Goal: Transaction & Acquisition: Purchase product/service

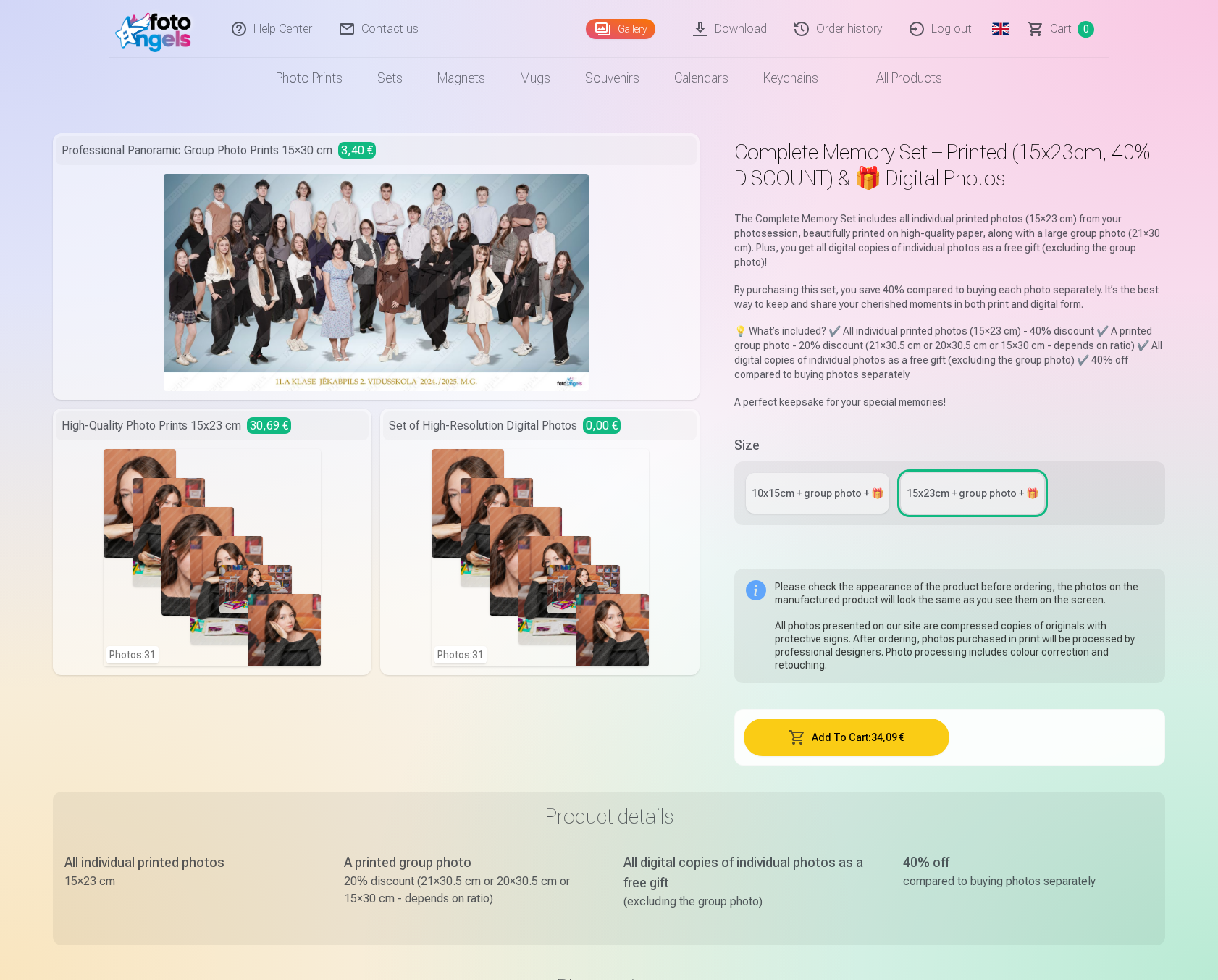
click at [158, 37] on img at bounding box center [156, 29] width 84 height 46
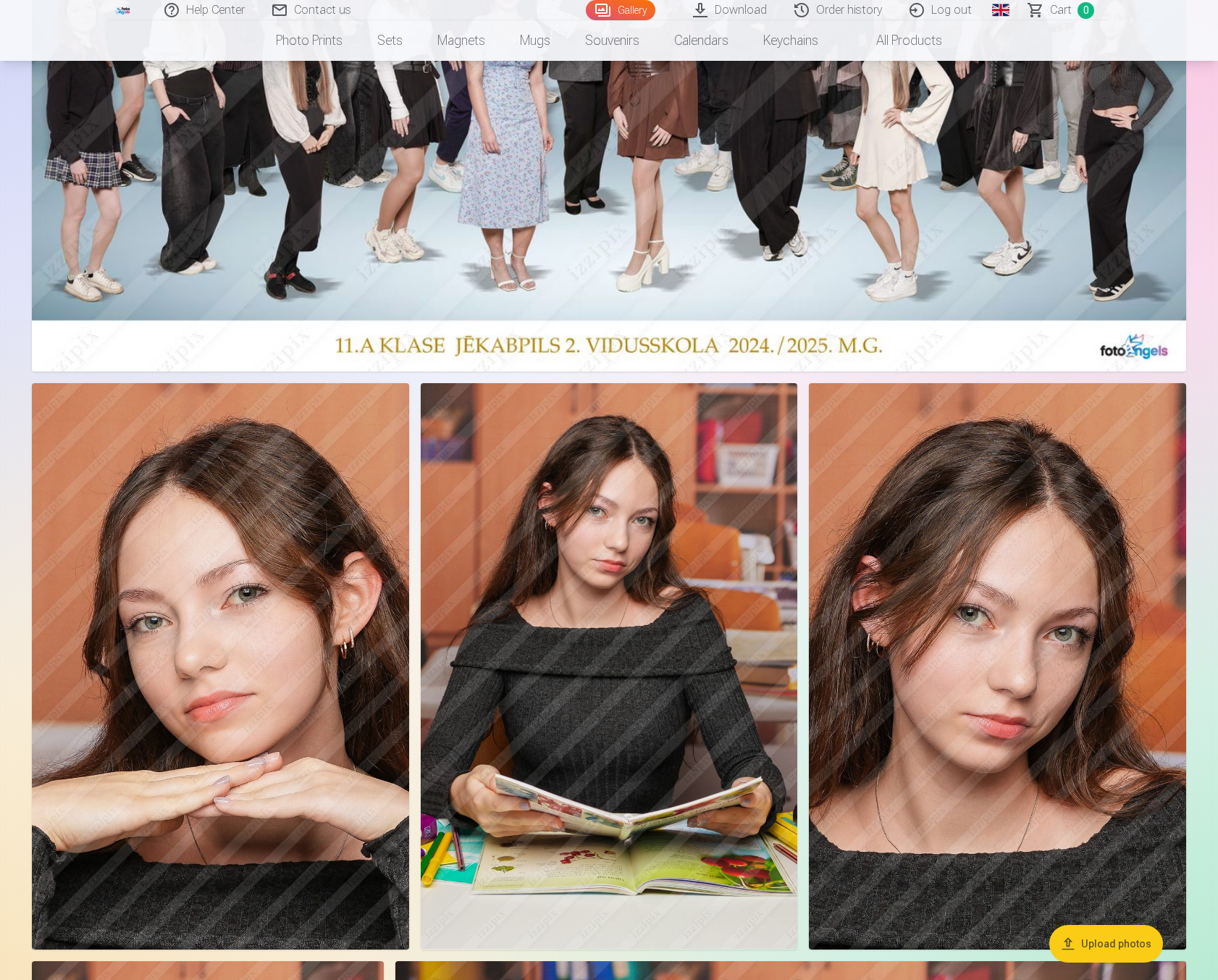
scroll to position [610, 0]
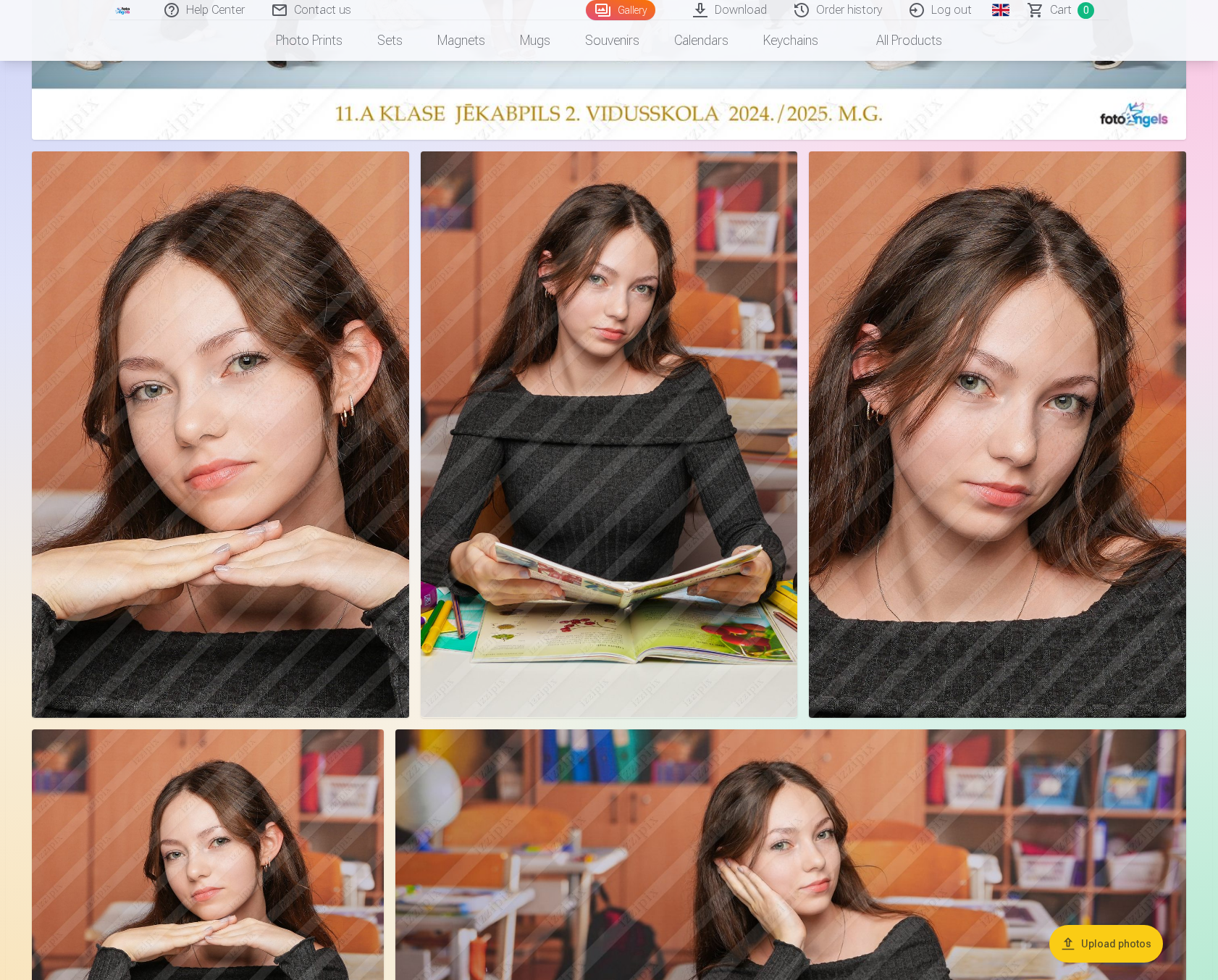
click at [564, 393] on img at bounding box center [609, 434] width 377 height 566
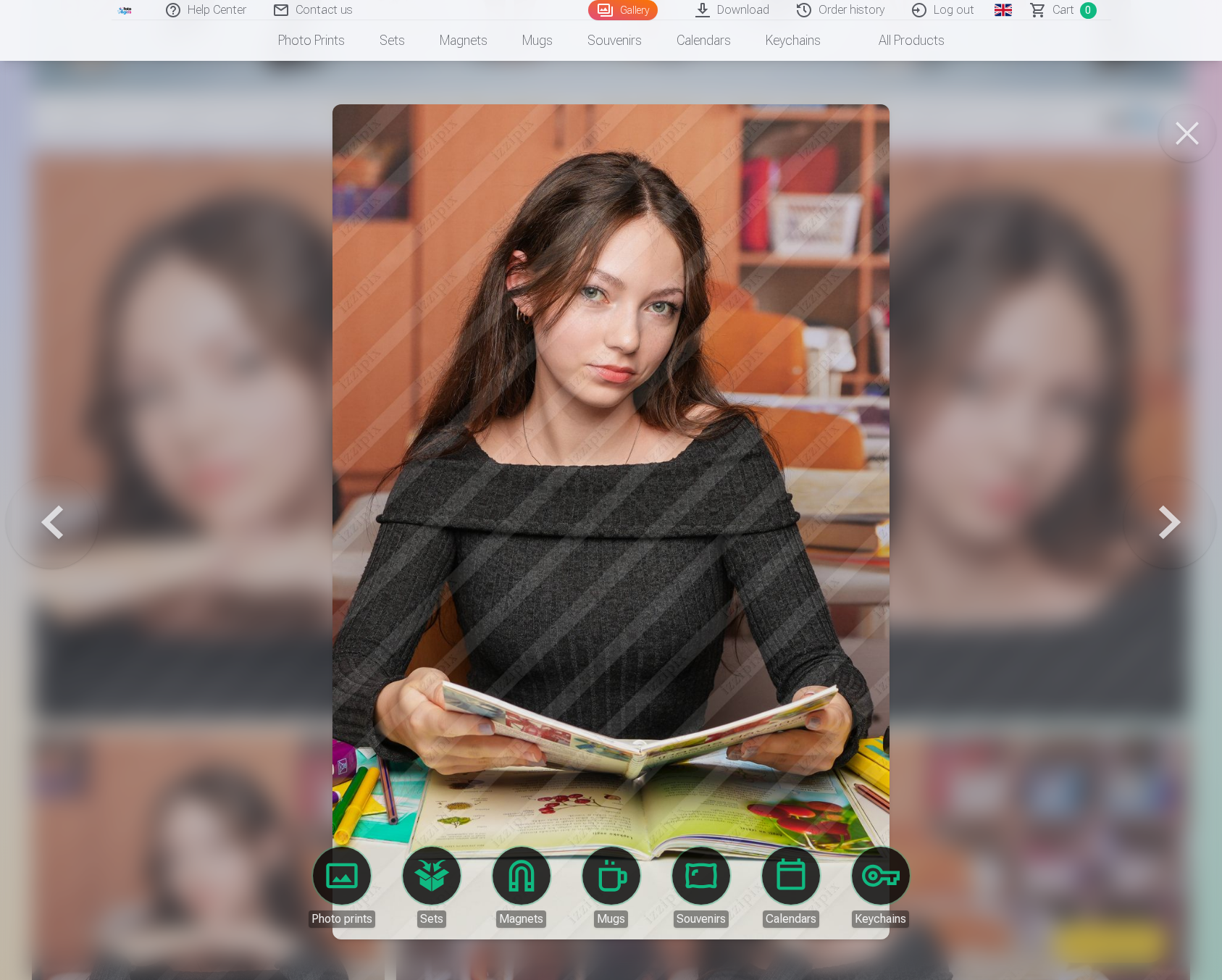
click at [1194, 128] on button at bounding box center [1187, 133] width 58 height 58
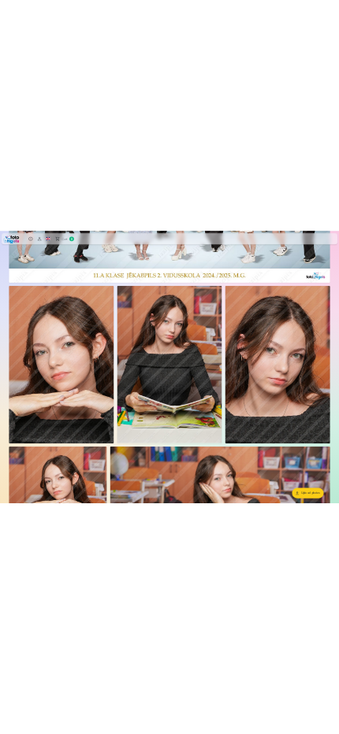
scroll to position [723, 0]
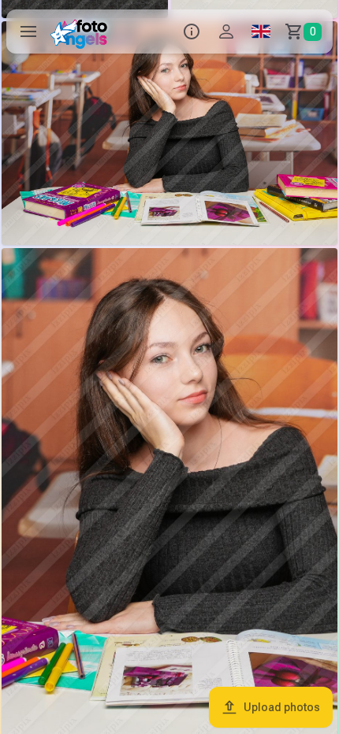
click at [229, 519] on img at bounding box center [169, 499] width 335 height 503
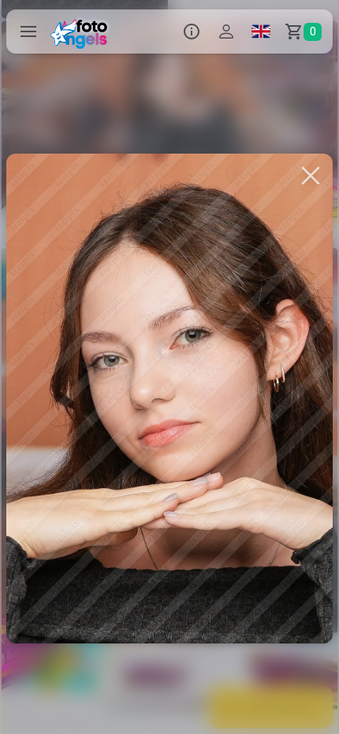
scroll to position [0, 1693]
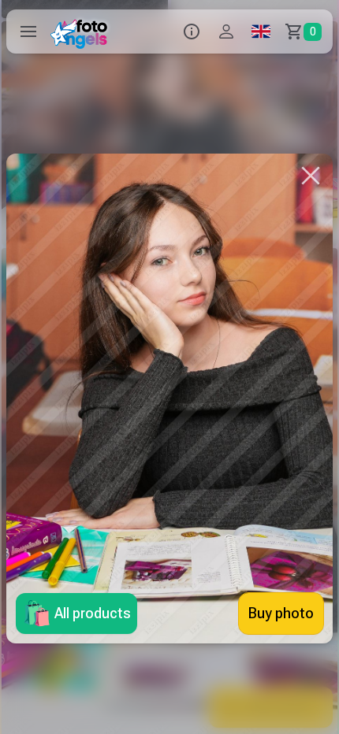
click at [283, 605] on link "Buy photo" at bounding box center [281, 613] width 84 height 41
